Goal: Find specific page/section: Find specific page/section

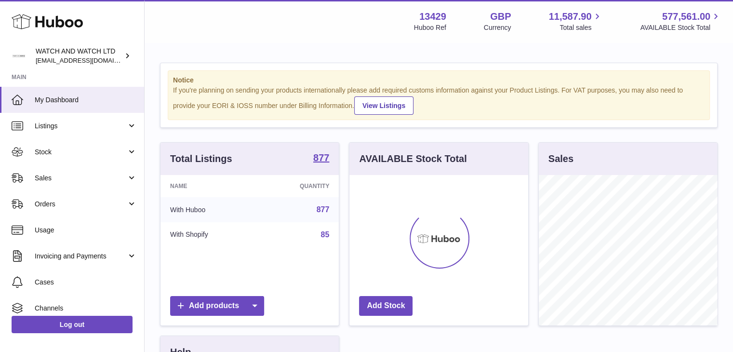
scroll to position [150, 179]
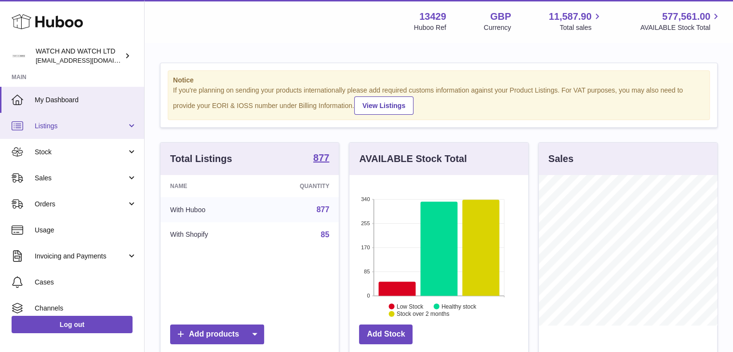
click at [78, 133] on link "Listings" at bounding box center [72, 126] width 144 height 26
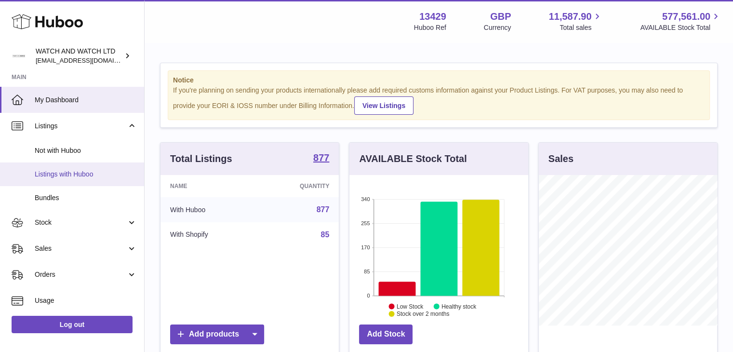
click at [75, 174] on span "Listings with Huboo" at bounding box center [86, 174] width 102 height 9
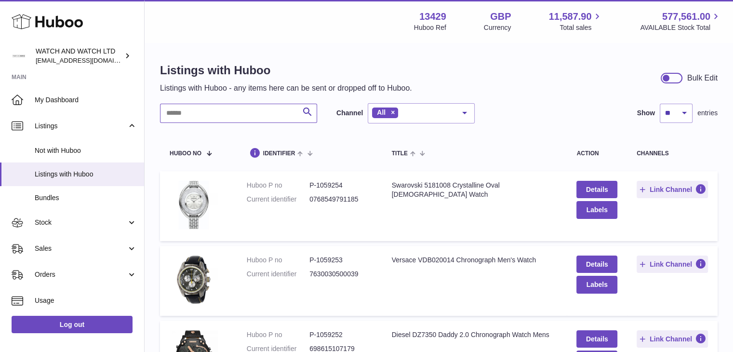
click at [181, 119] on input "text" at bounding box center [238, 113] width 157 height 19
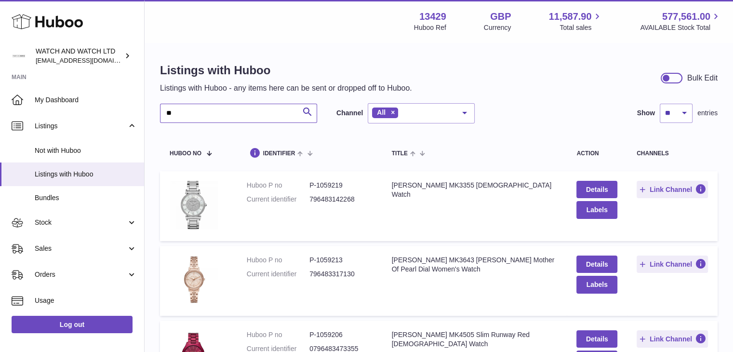
type input "*"
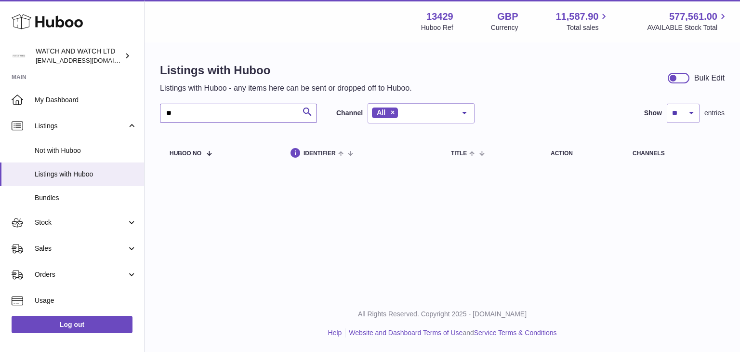
type input "*"
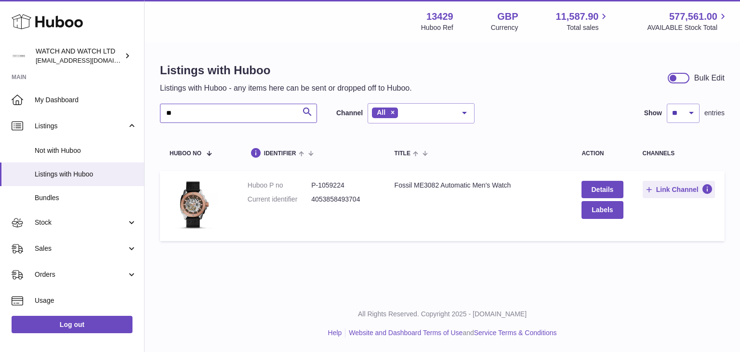
type input "*"
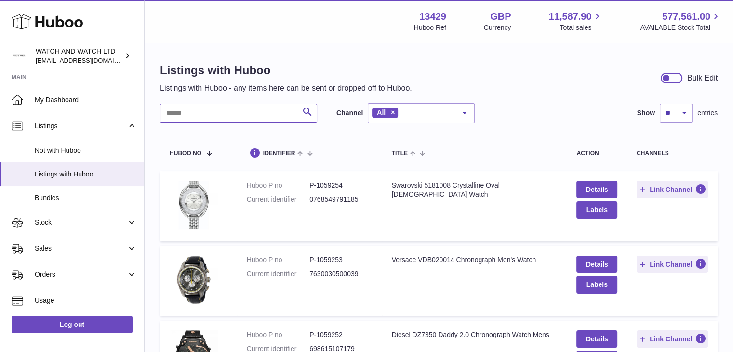
click at [250, 118] on input "text" at bounding box center [238, 113] width 157 height 19
click at [241, 118] on input "text" at bounding box center [238, 113] width 157 height 19
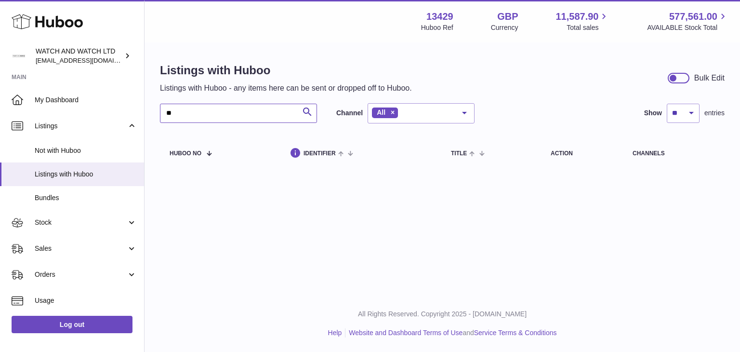
type input "*"
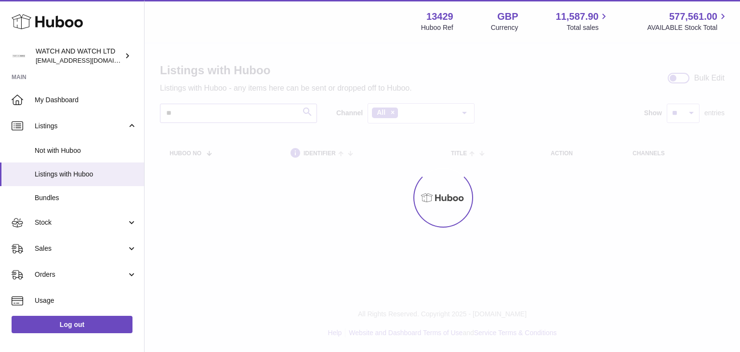
type input "*"
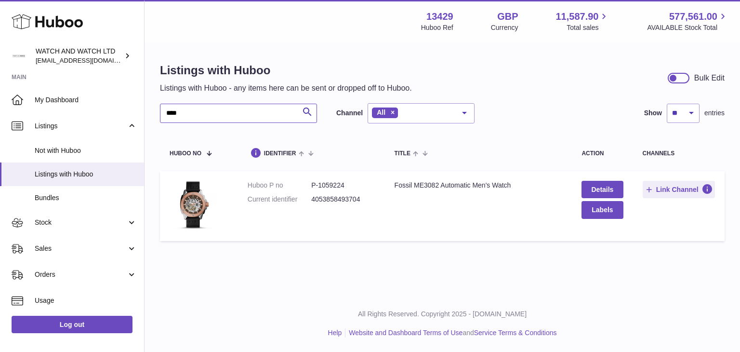
type input "****"
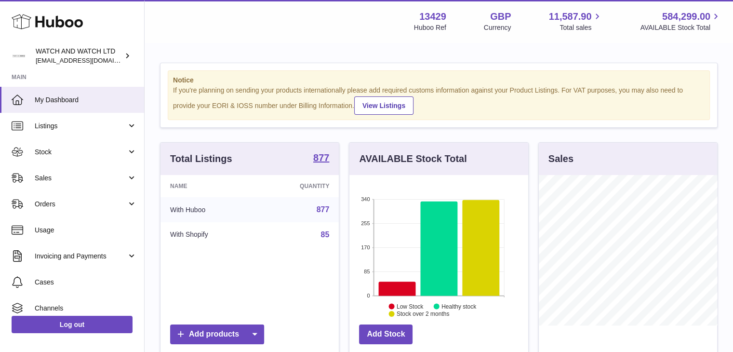
scroll to position [150, 179]
